Goal: Information Seeking & Learning: Learn about a topic

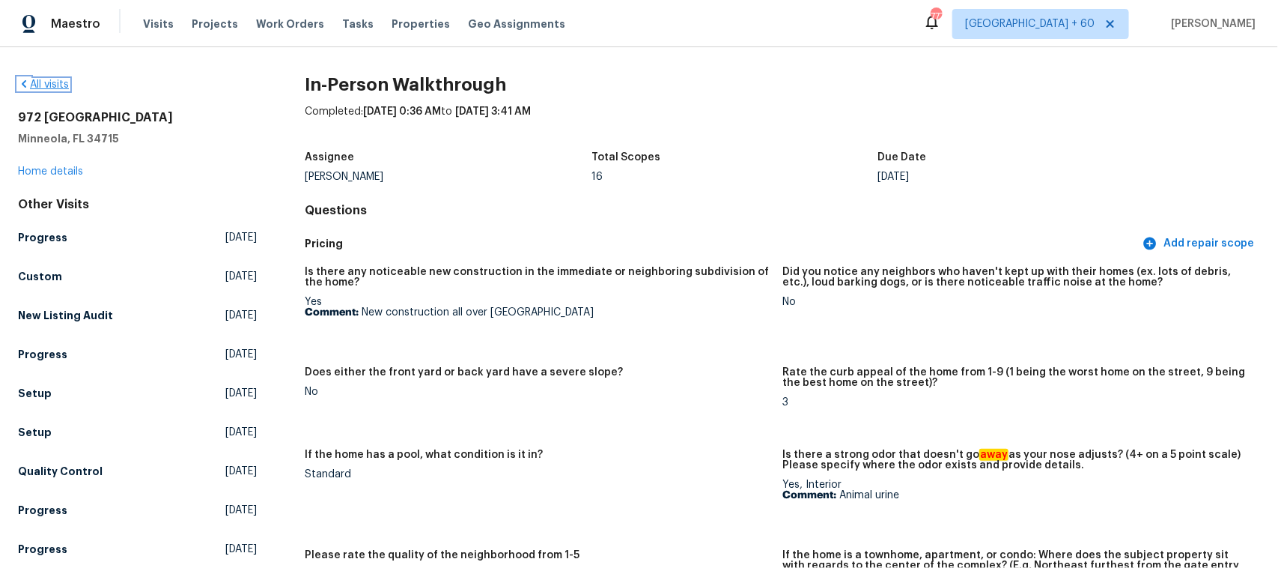
click at [42, 85] on link "All visits" at bounding box center [43, 84] width 51 height 10
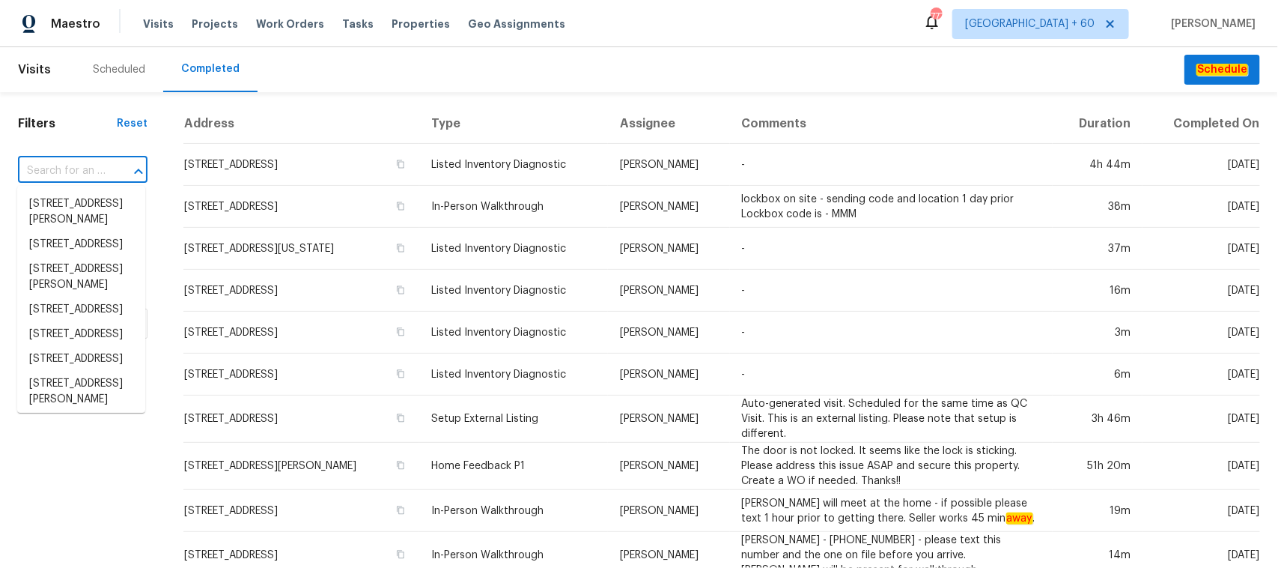
click at [90, 169] on input "text" at bounding box center [62, 171] width 88 height 23
paste input "[STREET_ADDRESS]"
type input "[STREET_ADDRESS]"
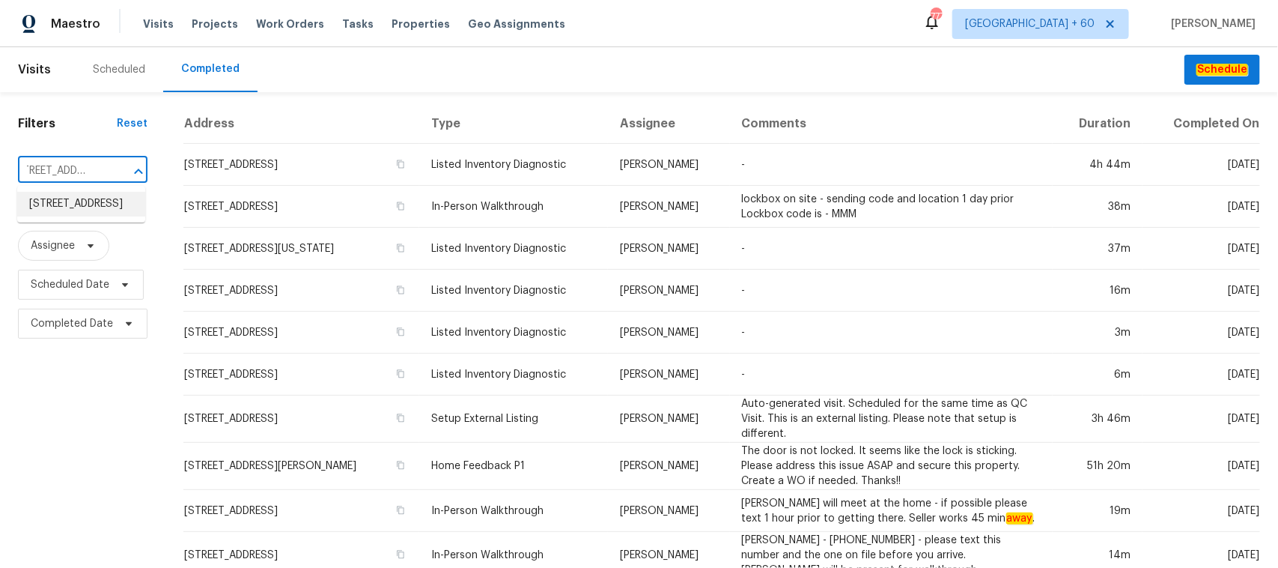
click at [73, 210] on li "[STREET_ADDRESS]" at bounding box center [81, 204] width 128 height 25
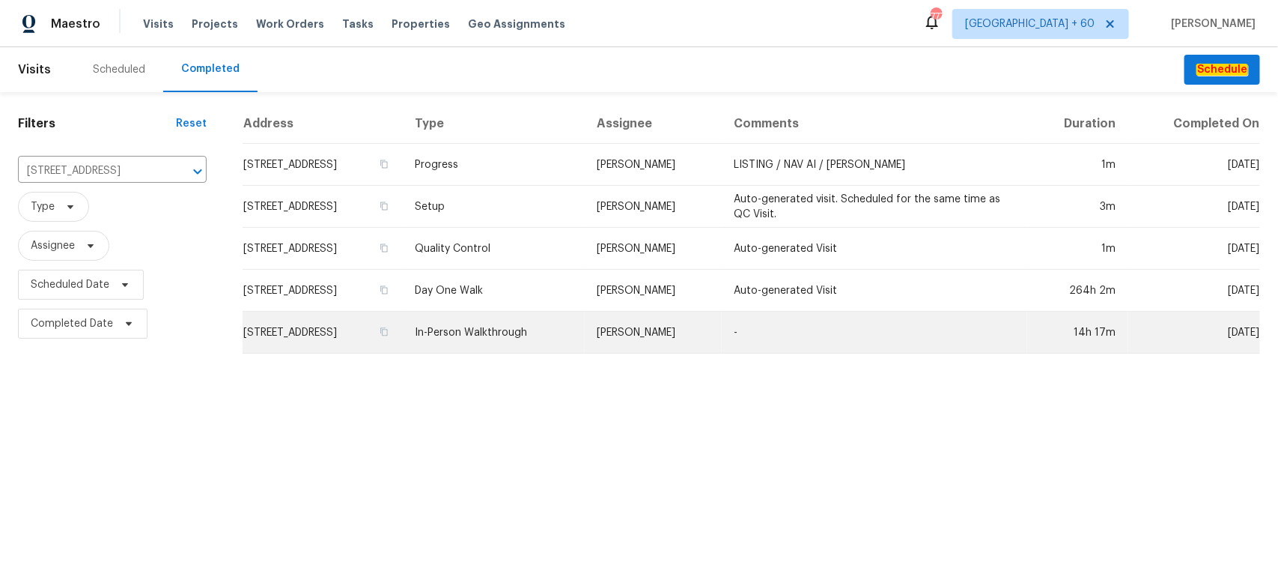
click at [585, 329] on td "In-Person Walkthrough" at bounding box center [494, 333] width 182 height 42
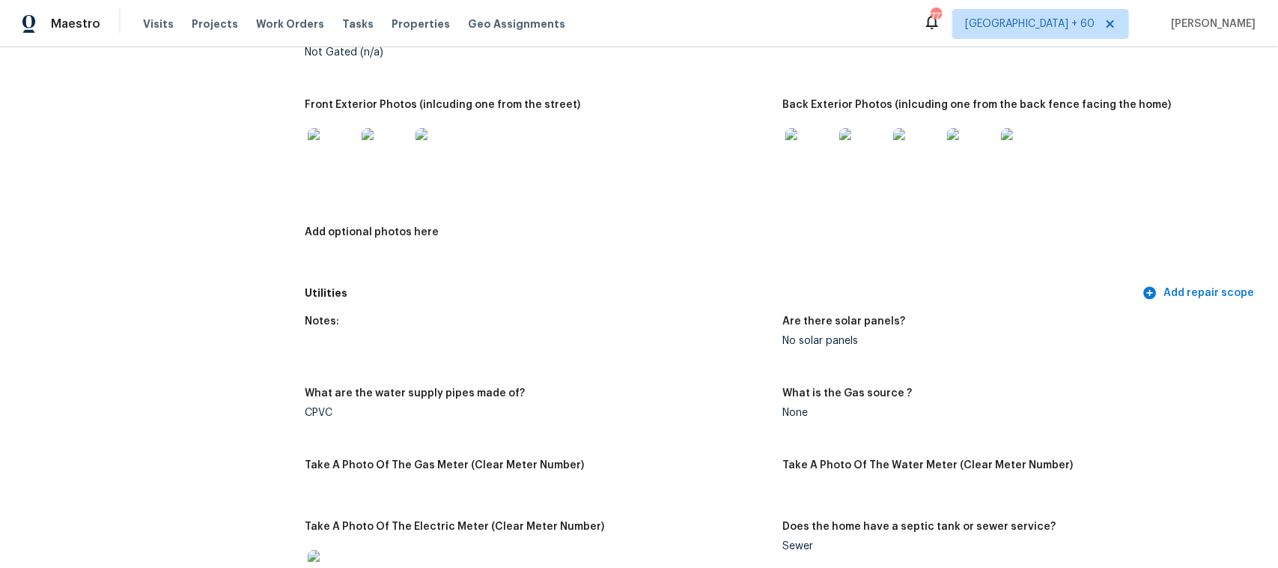
scroll to position [562, 0]
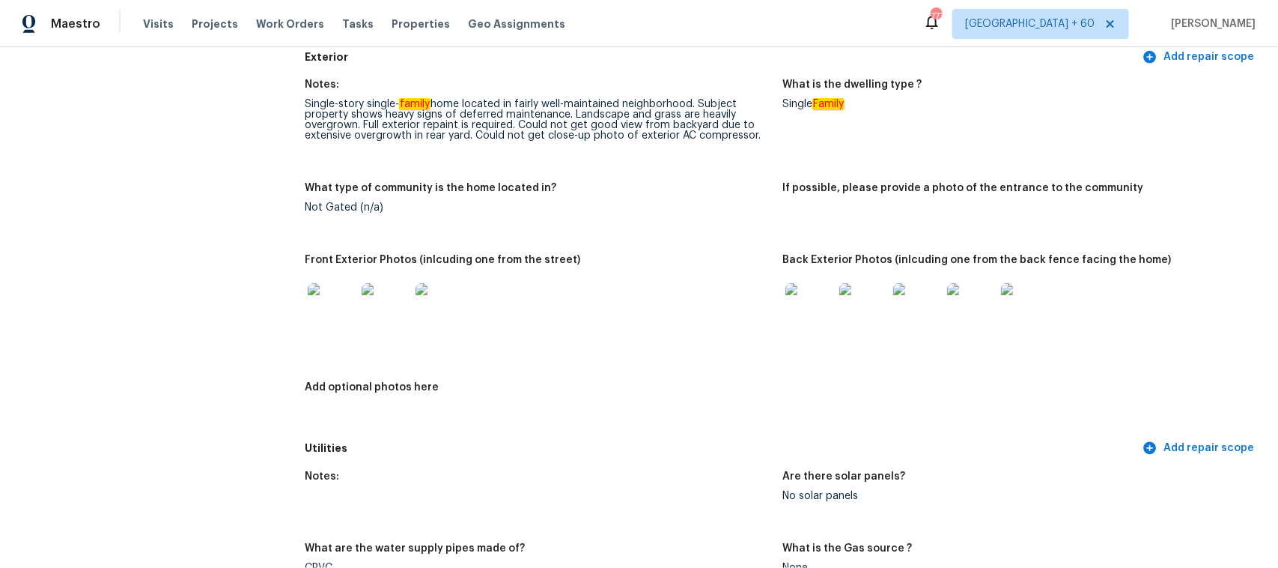
click at [807, 286] on img at bounding box center [810, 307] width 48 height 48
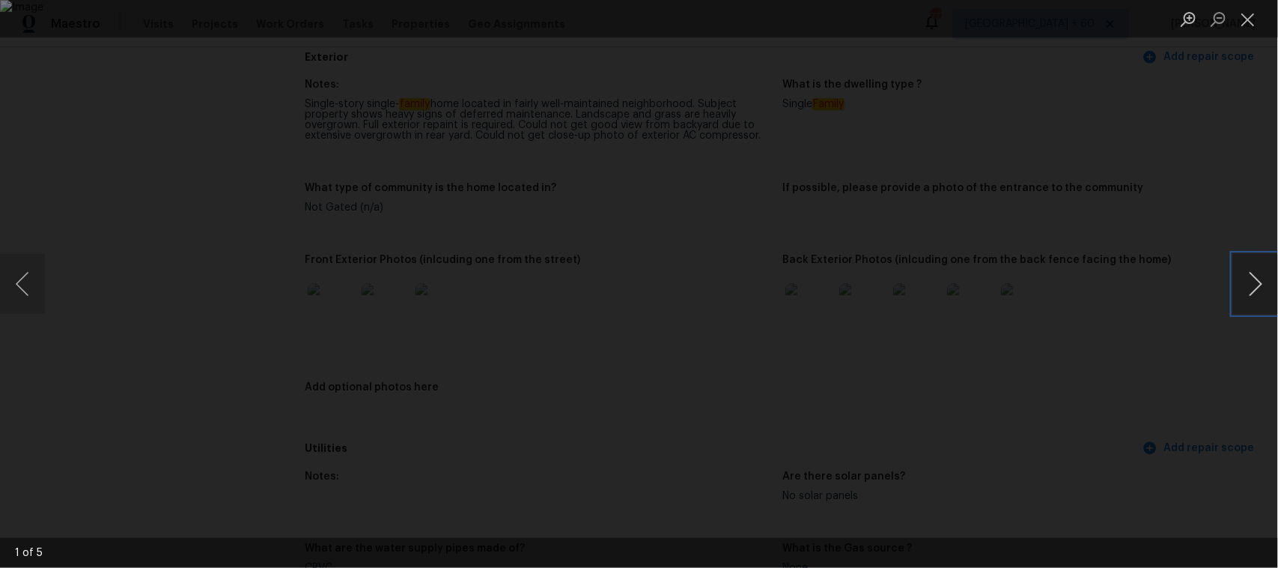
click at [1248, 297] on button "Next image" at bounding box center [1255, 284] width 45 height 60
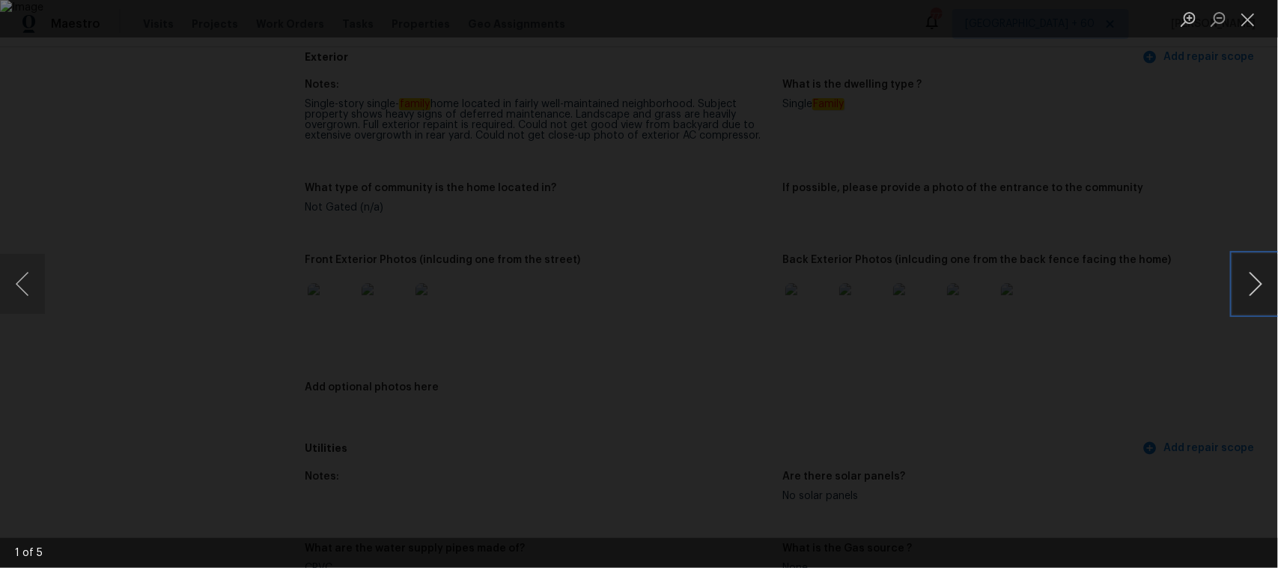
click at [1248, 297] on button "Next image" at bounding box center [1255, 284] width 45 height 60
click at [1242, 298] on button "Next image" at bounding box center [1255, 284] width 45 height 60
click at [1252, 16] on button "Close lightbox" at bounding box center [1248, 19] width 30 height 26
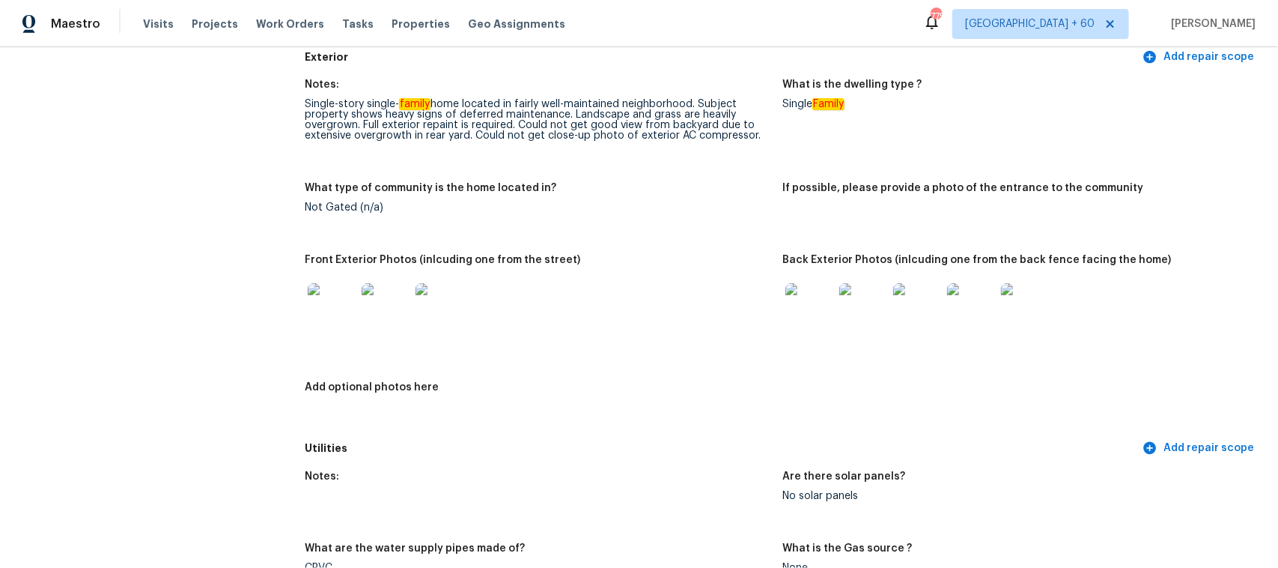
click at [795, 309] on img at bounding box center [810, 307] width 48 height 48
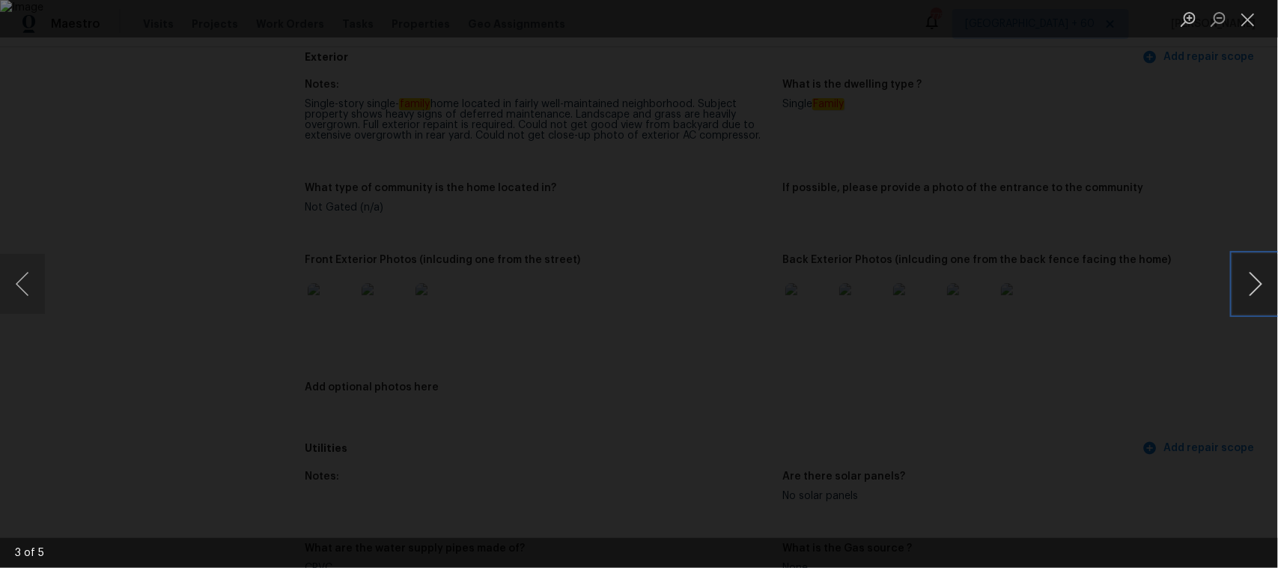
click at [1254, 285] on button "Next image" at bounding box center [1255, 284] width 45 height 60
click at [1263, 287] on button "Next image" at bounding box center [1255, 284] width 45 height 60
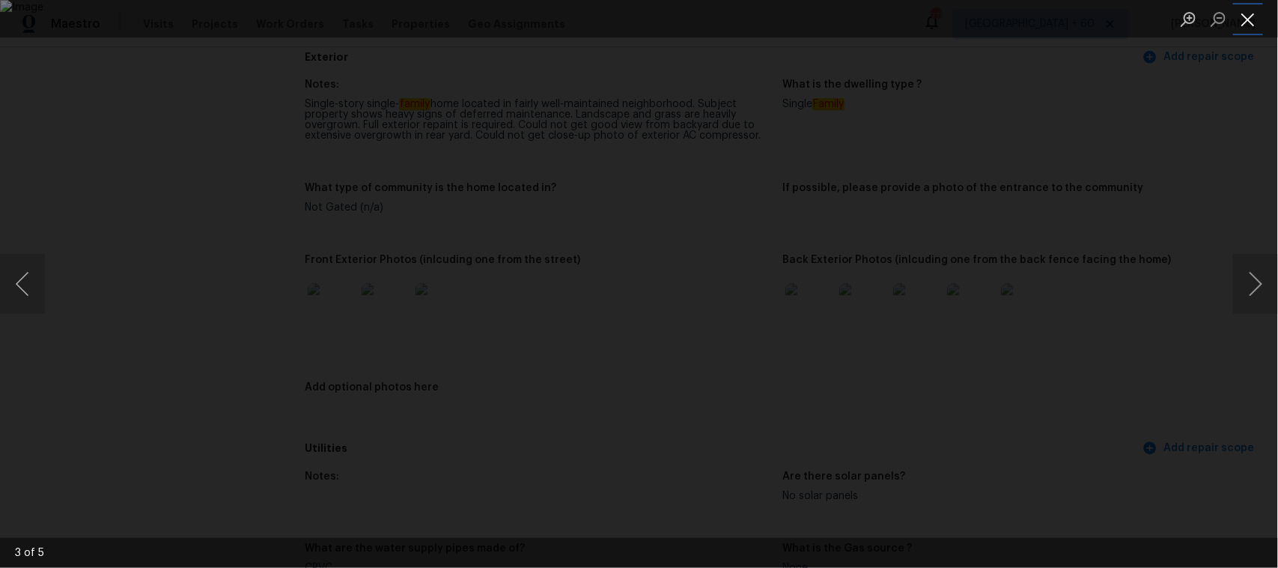
click at [1251, 20] on button "Close lightbox" at bounding box center [1248, 19] width 30 height 26
